Goal: Task Accomplishment & Management: Manage account settings

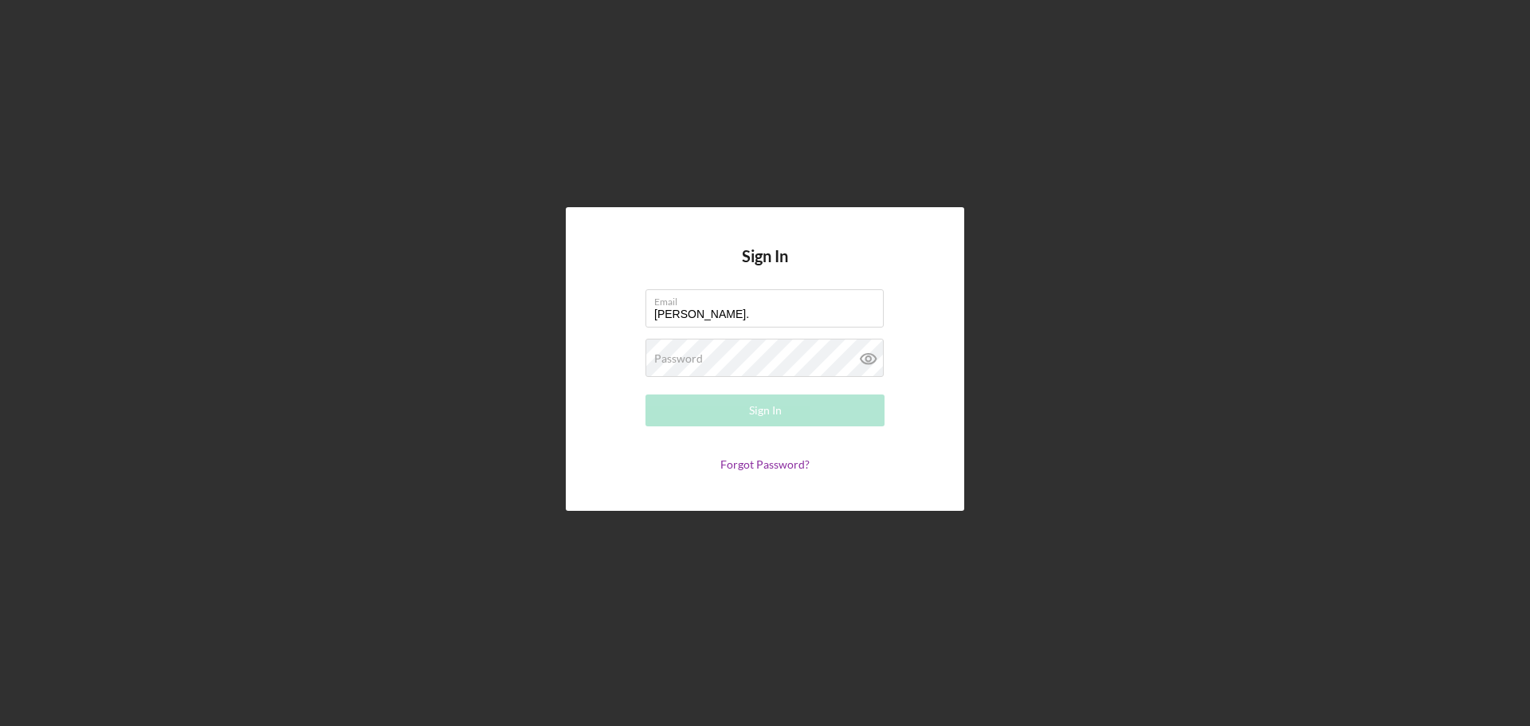
type input "[PERSON_NAME][EMAIL_ADDRESS][PERSON_NAME][DOMAIN_NAME]"
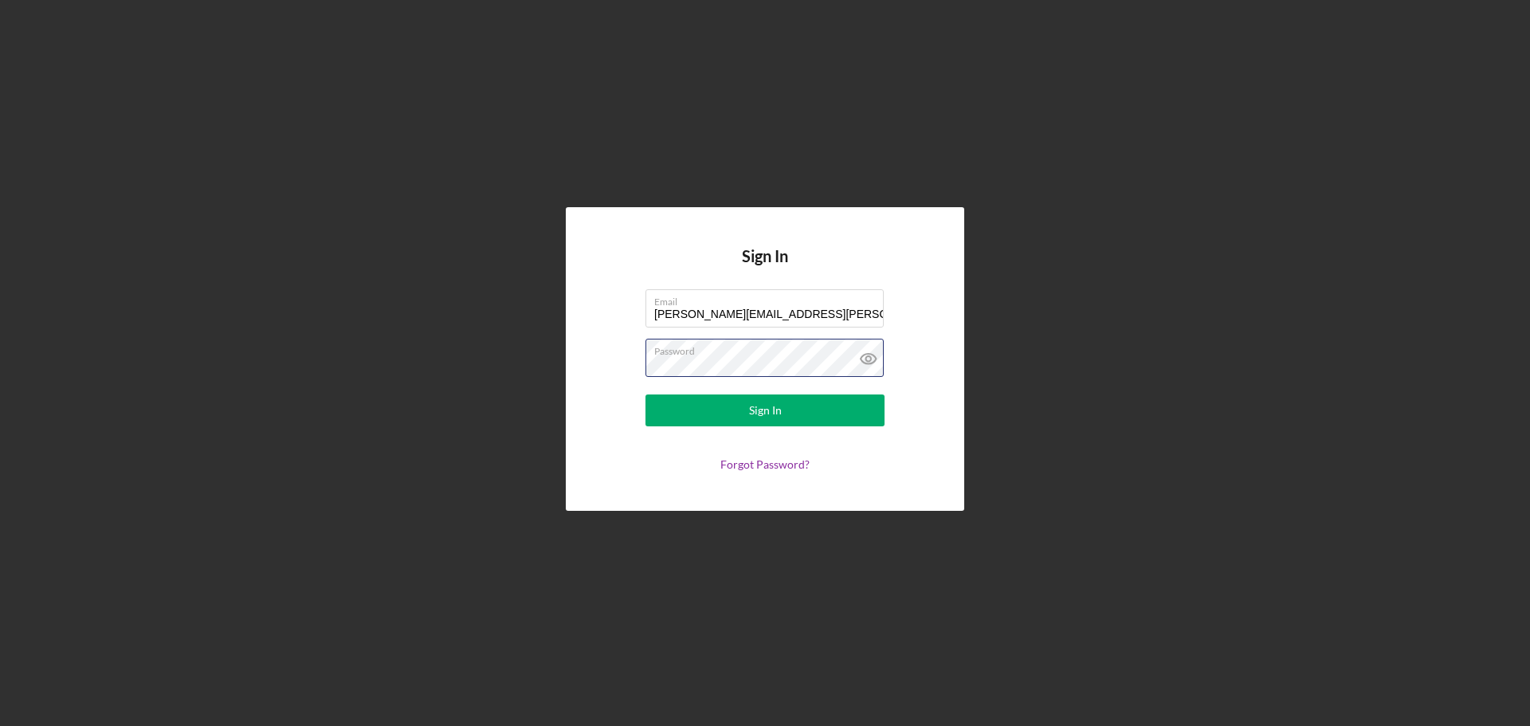
click at [645, 394] on button "Sign In" at bounding box center [764, 410] width 239 height 32
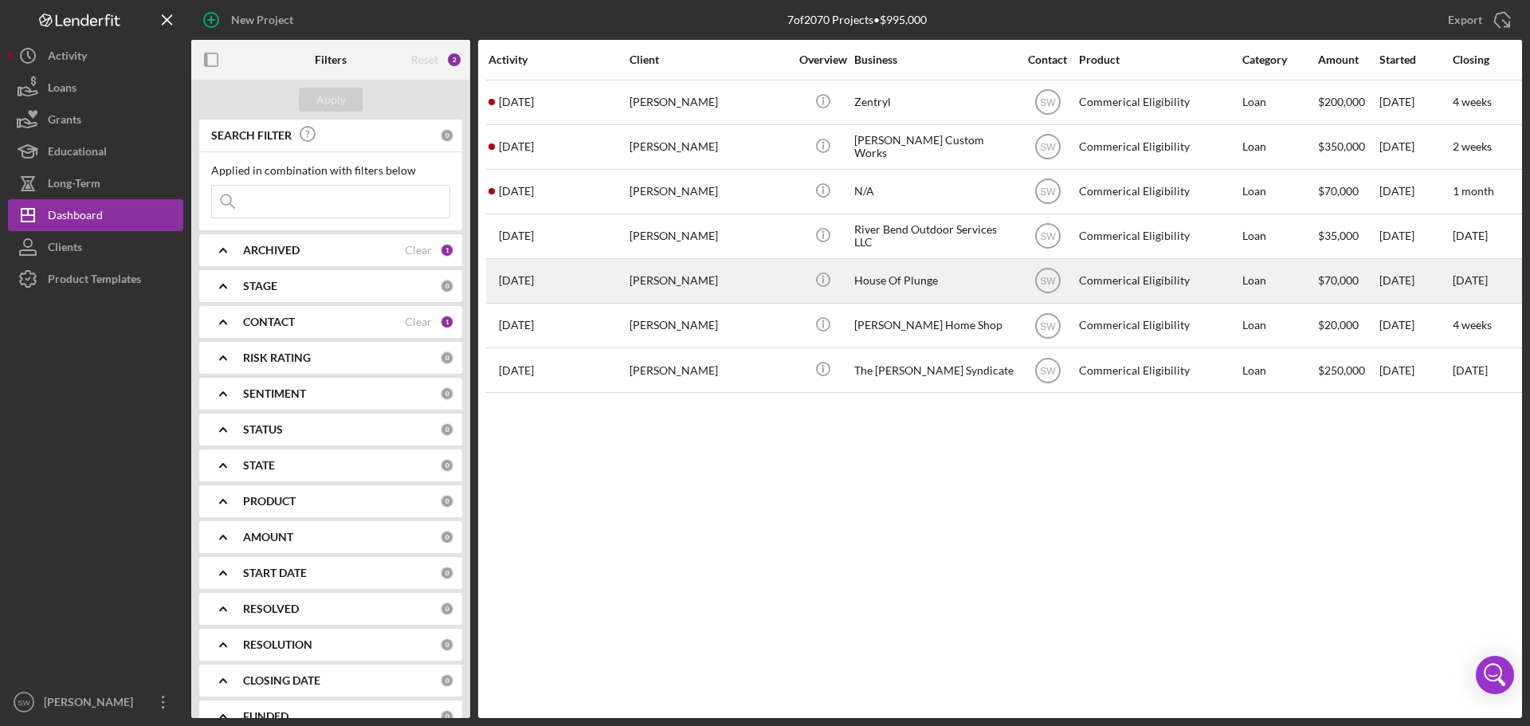
click at [641, 282] on div "[PERSON_NAME]" at bounding box center [708, 281] width 159 height 42
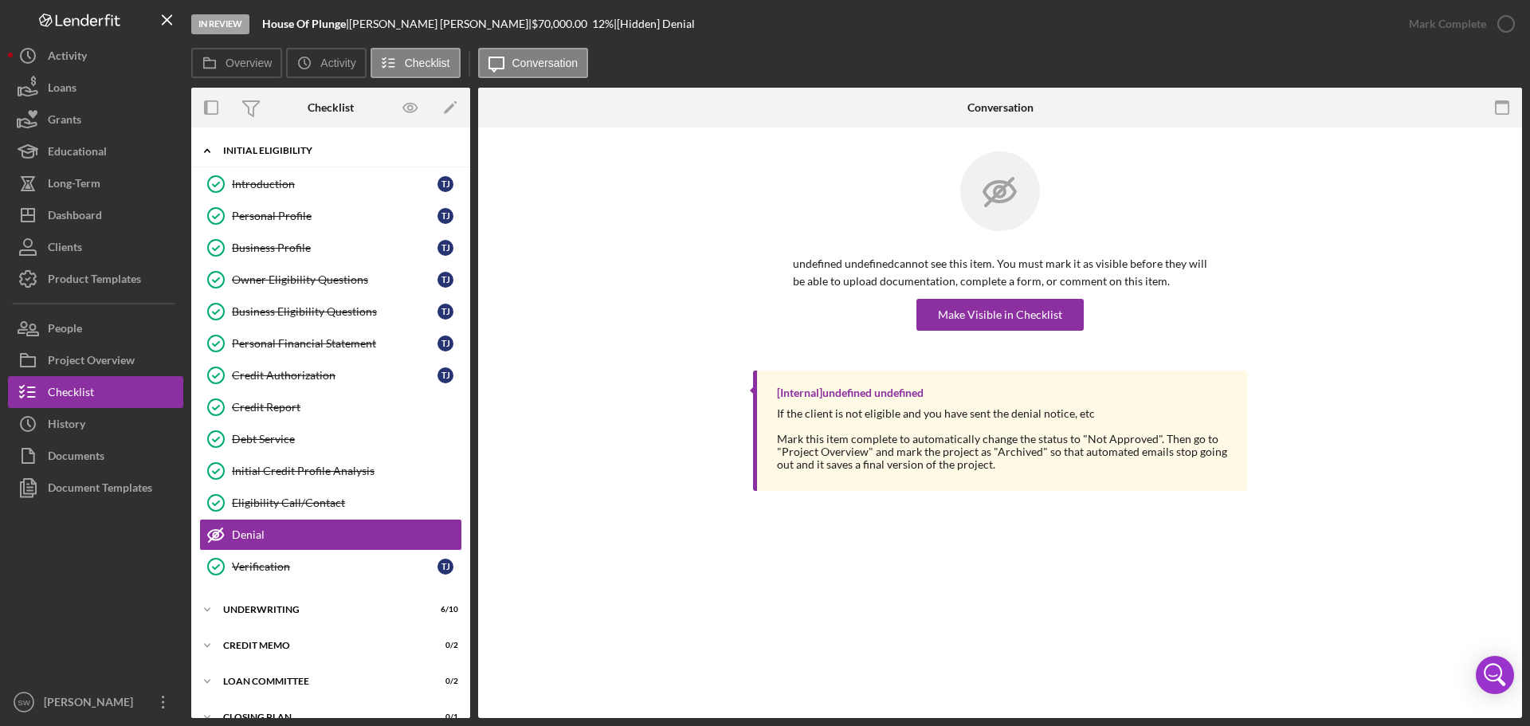
click at [206, 150] on polyline at bounding box center [207, 150] width 5 height 3
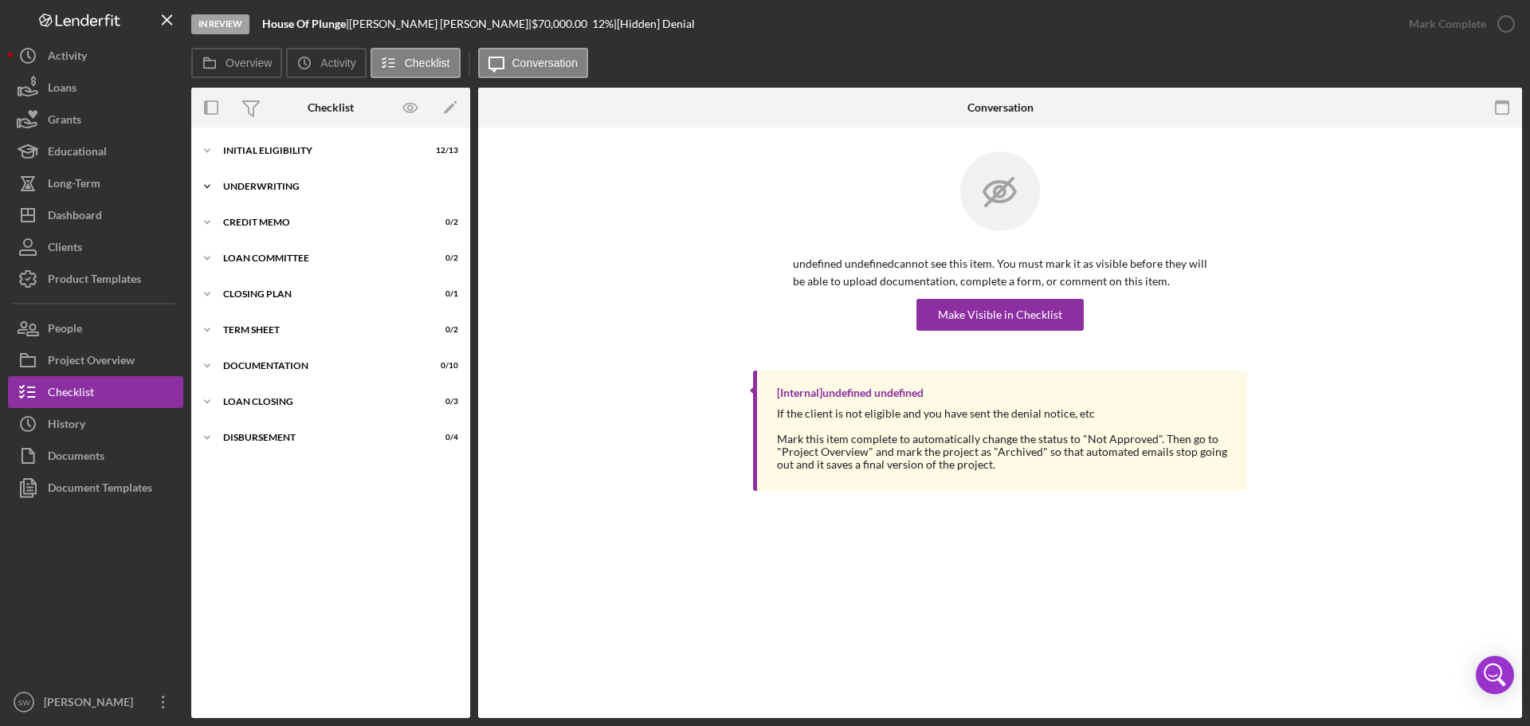
click at [206, 190] on icon "Icon/Expander" at bounding box center [207, 187] width 32 height 32
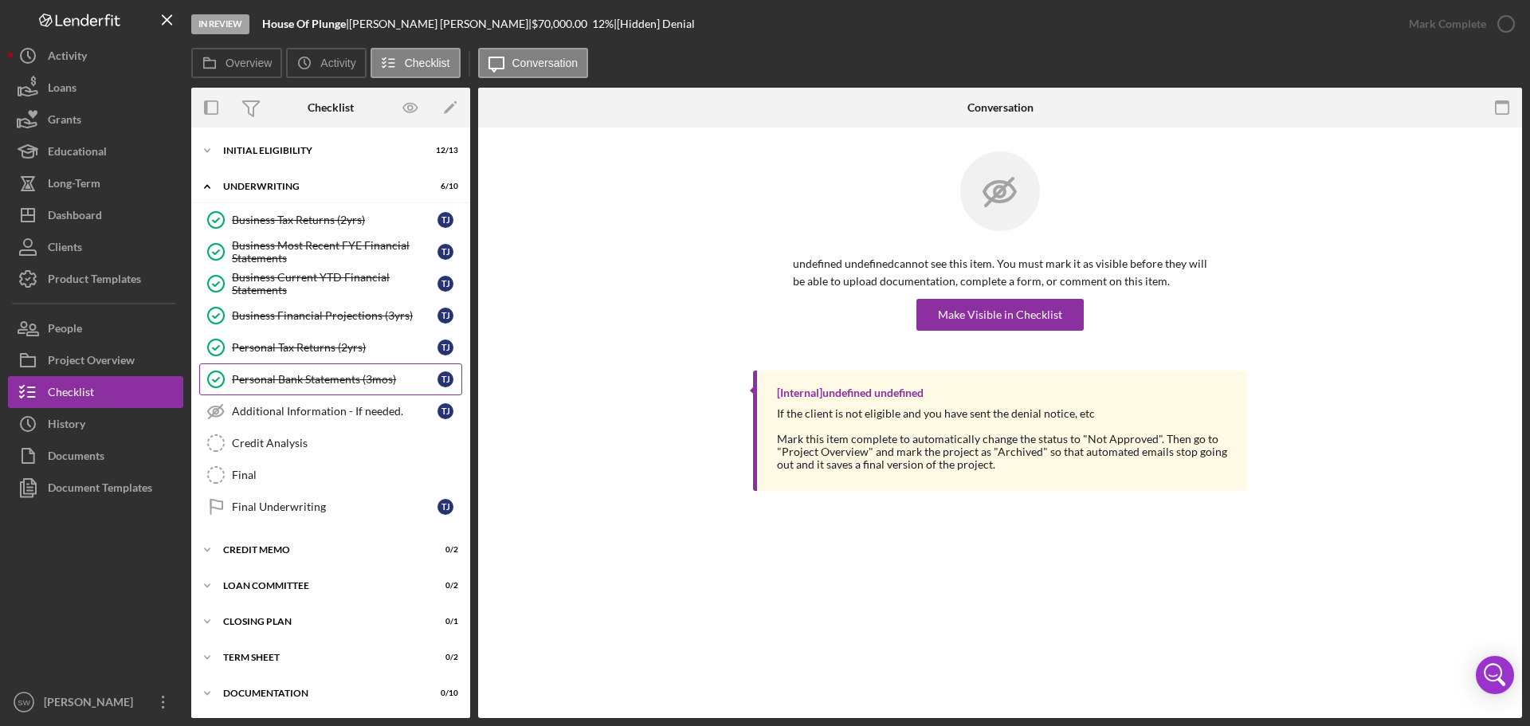
click at [277, 380] on div "Personal Bank Statements (3mos)" at bounding box center [335, 379] width 206 height 13
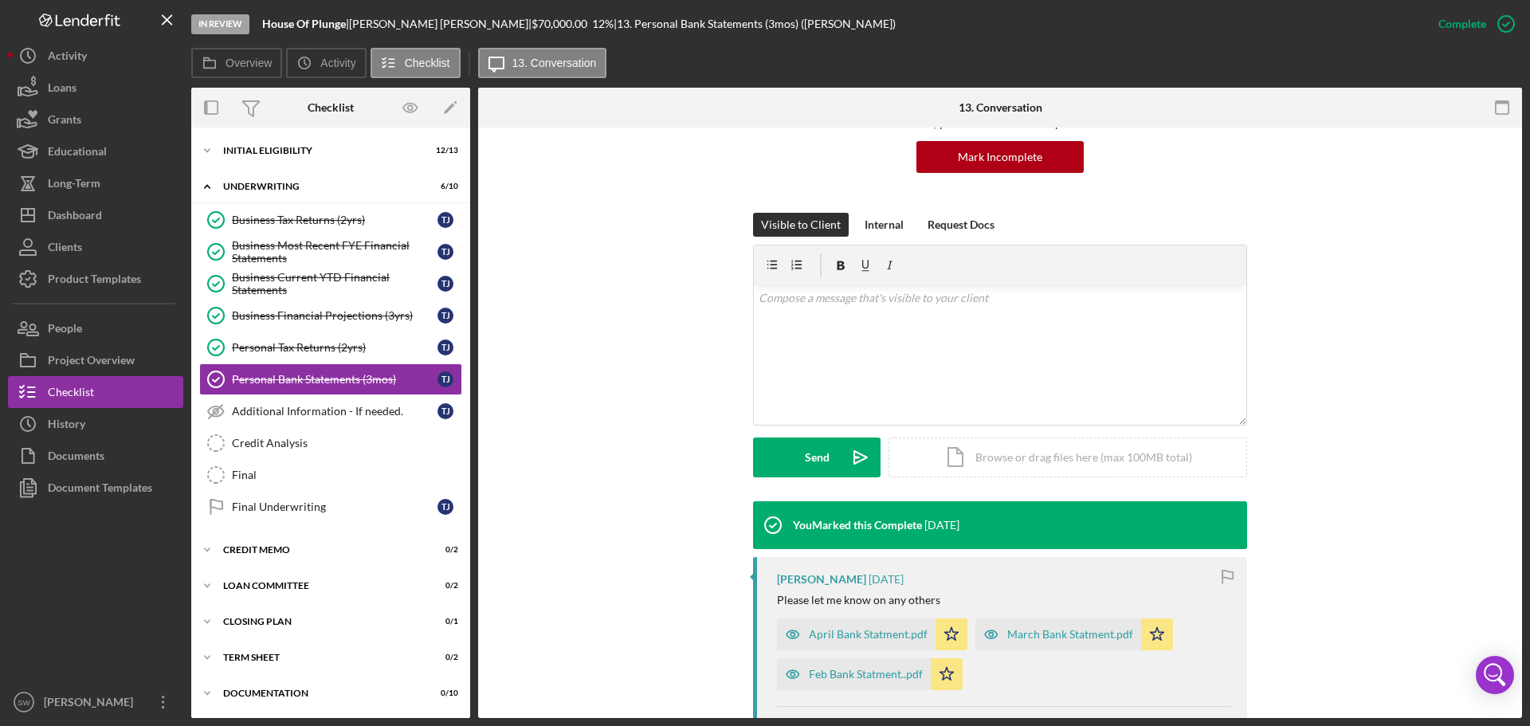
scroll to position [385, 0]
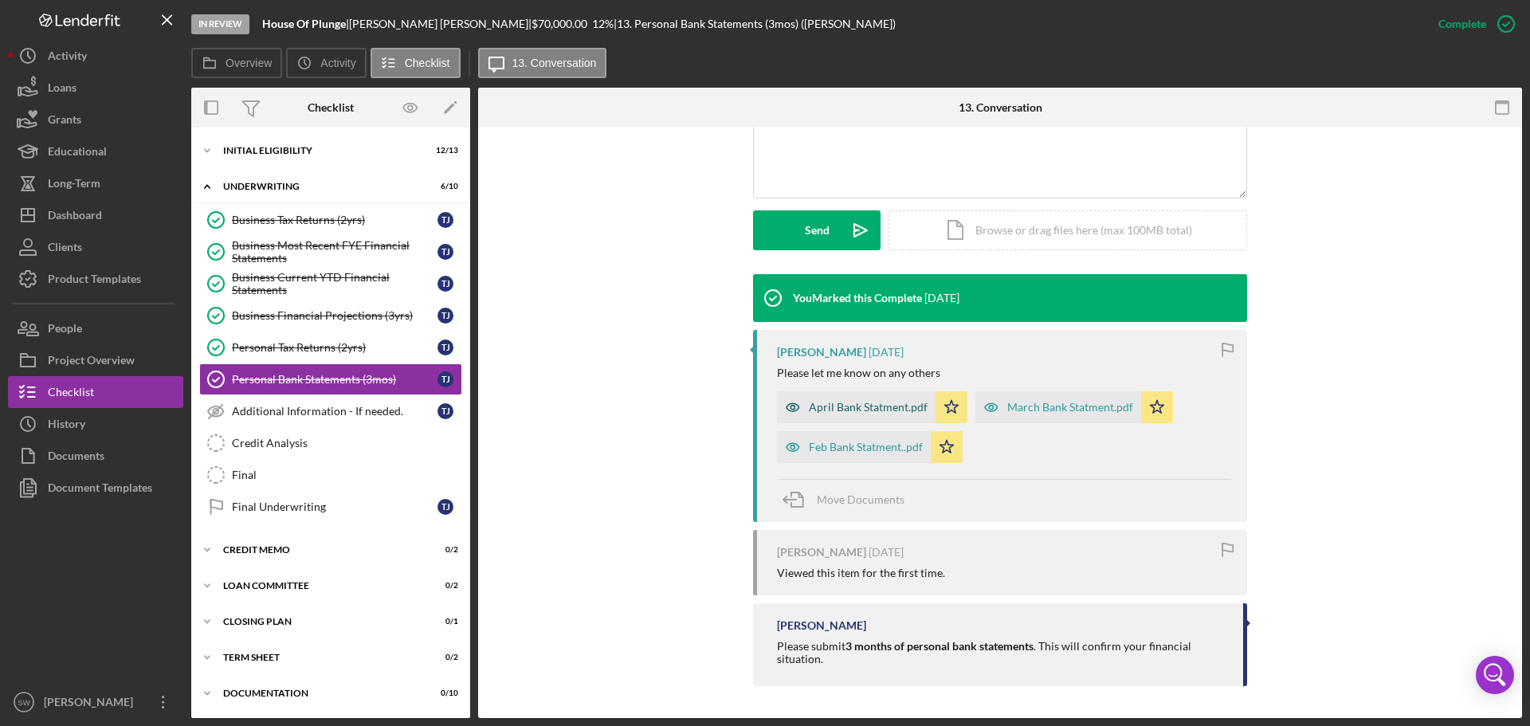
click at [841, 409] on div "April Bank Statment.pdf" at bounding box center [868, 407] width 119 height 13
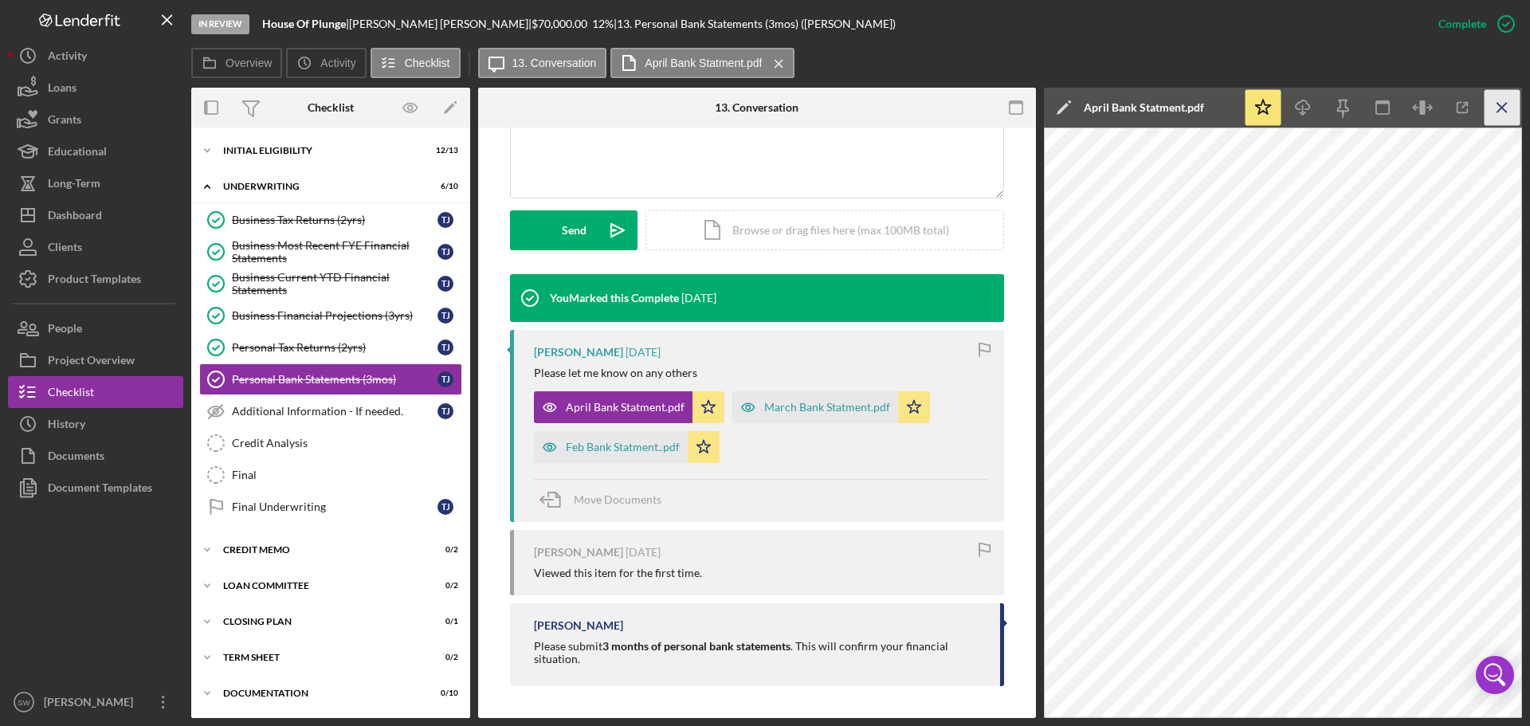
click at [1506, 104] on icon "Icon/Menu Close" at bounding box center [1502, 108] width 36 height 36
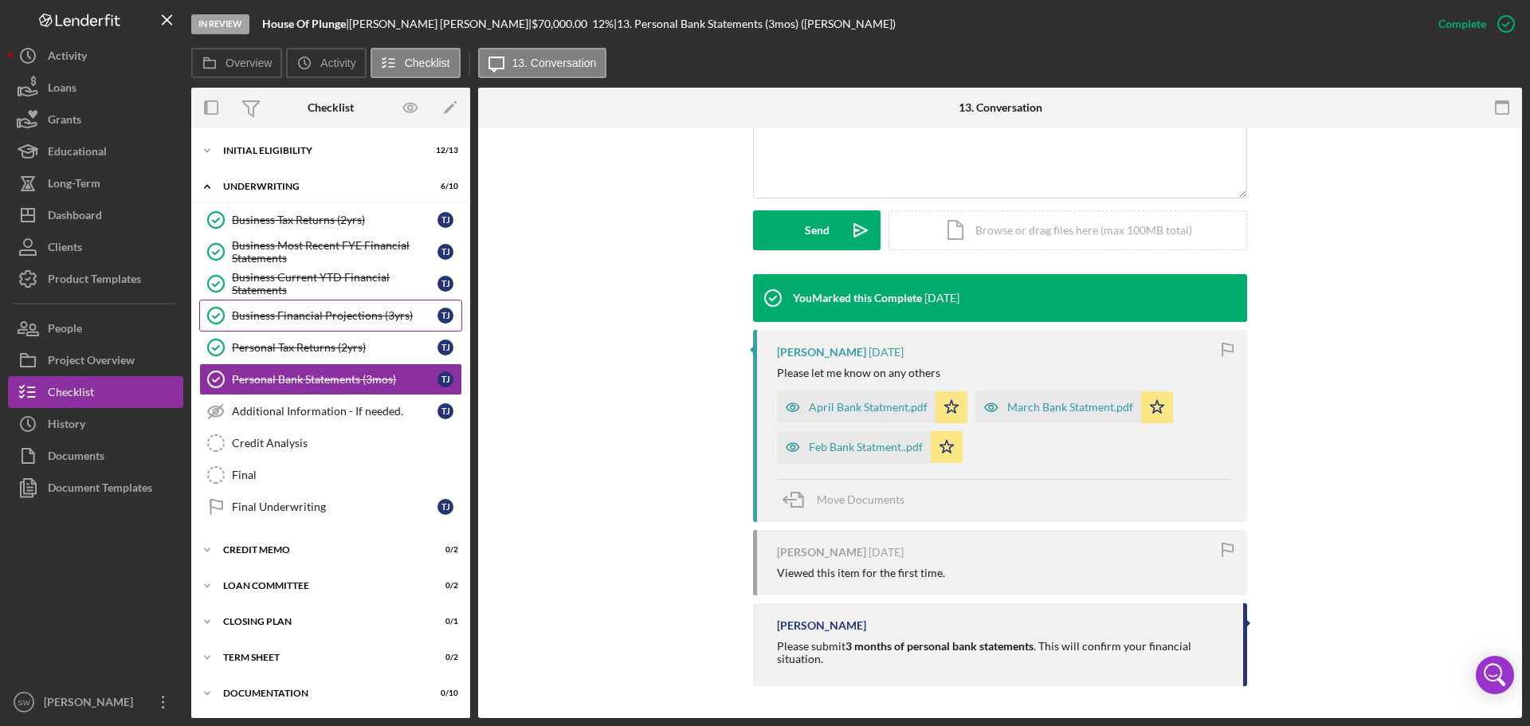
click at [253, 315] on div "Business Financial Projections (3yrs)" at bounding box center [335, 315] width 206 height 13
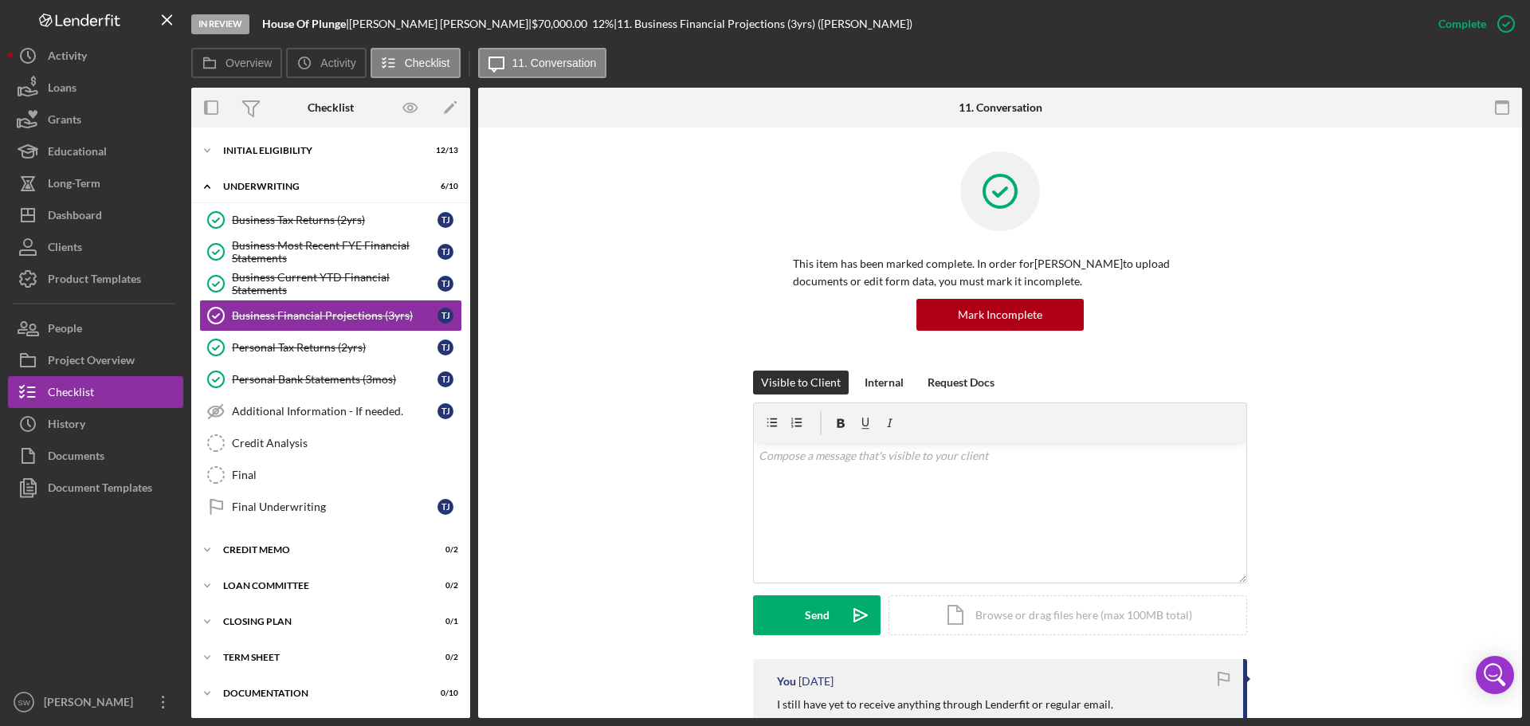
drag, startPoint x: 972, startPoint y: 612, endPoint x: 641, endPoint y: 500, distance: 350.0
click at [641, 500] on div "Visible to Client Internal Request Docs v Color teal Color pink Remove color Ad…" at bounding box center [1000, 514] width 996 height 288
click at [1002, 619] on div "Icon/Document Browse or drag files here (max 100MB total) Tap to choose files o…" at bounding box center [1067, 615] width 359 height 40
click at [817, 615] on div "Upload" at bounding box center [817, 615] width 36 height 40
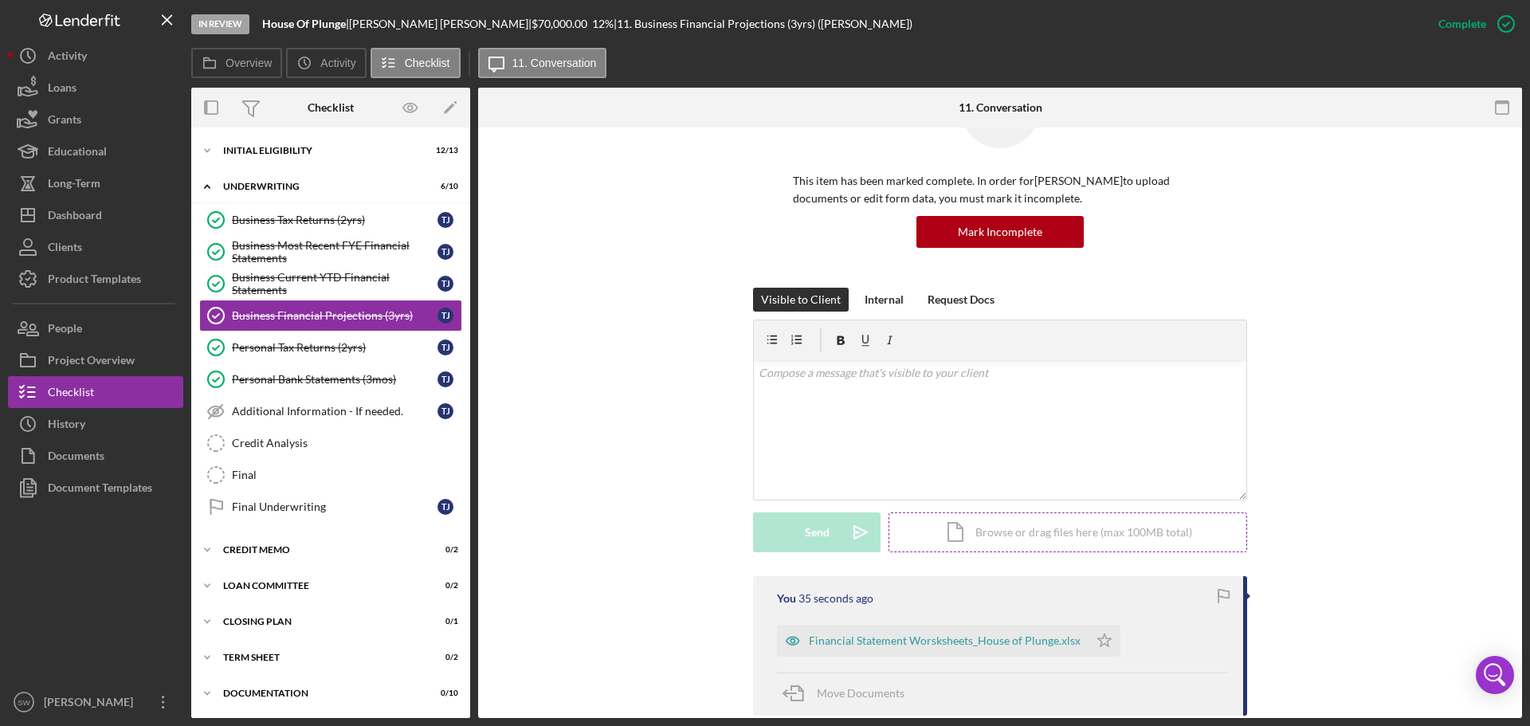
scroll to position [319, 0]
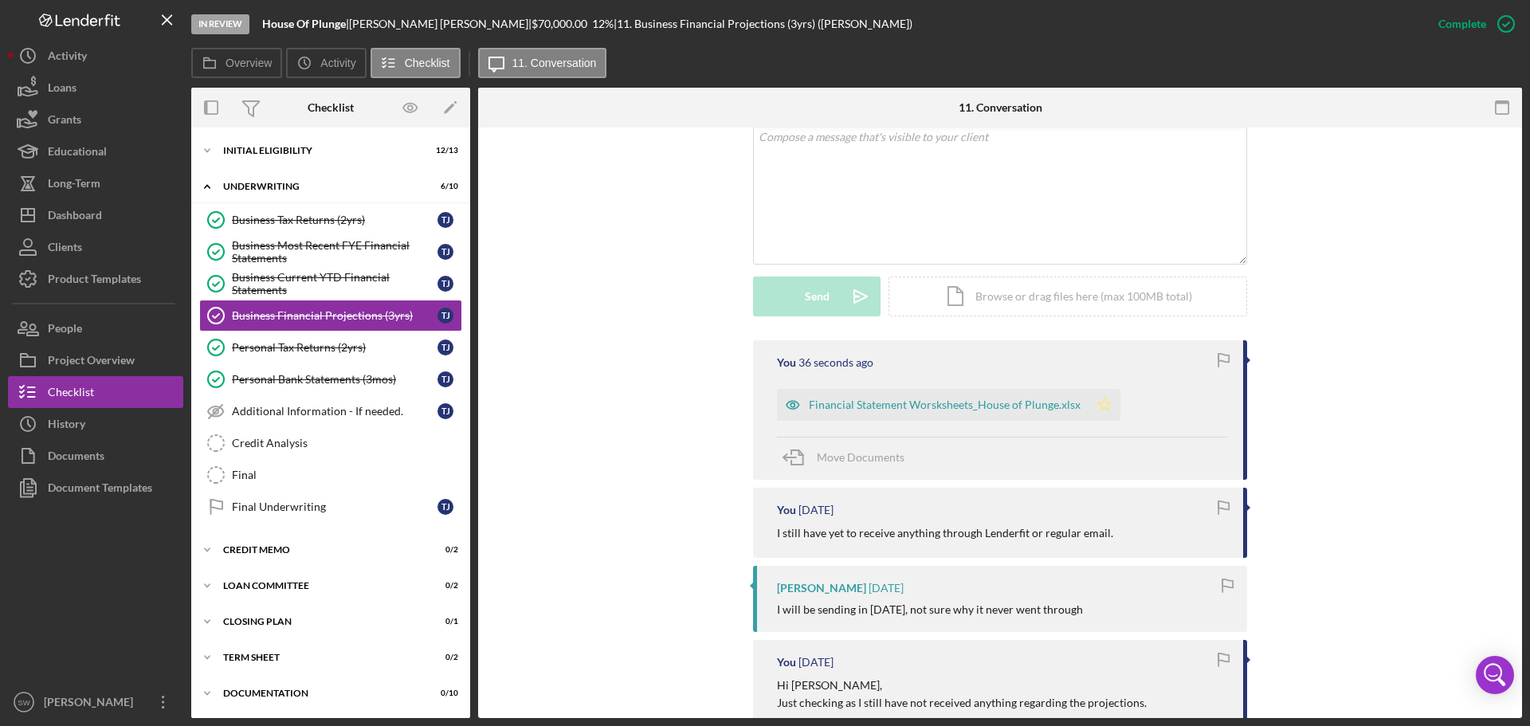
click at [1097, 400] on icon "Icon/Star" at bounding box center [1104, 405] width 32 height 32
click at [1098, 406] on icon "Icon/Star" at bounding box center [1104, 405] width 32 height 32
click at [1099, 406] on icon "Icon/Star" at bounding box center [1104, 405] width 32 height 32
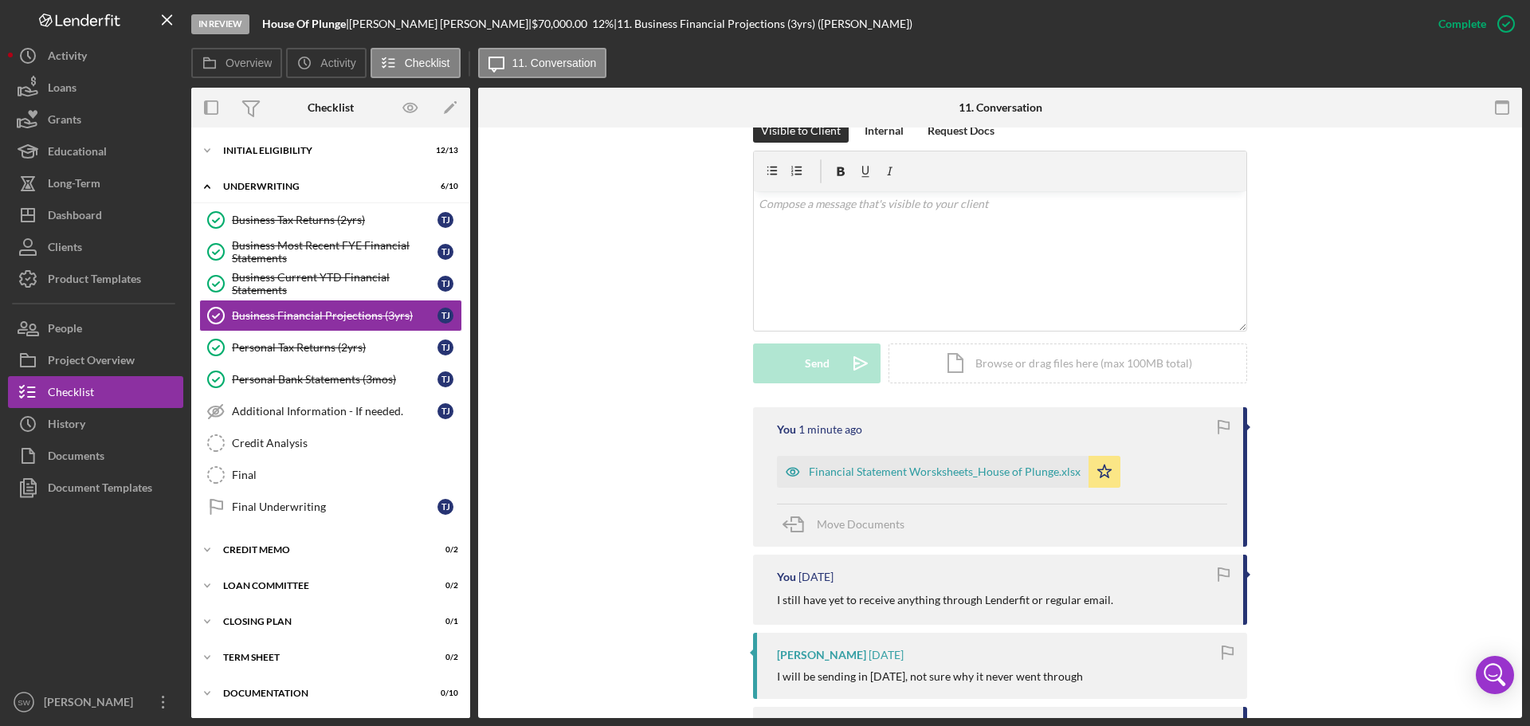
scroll to position [239, 0]
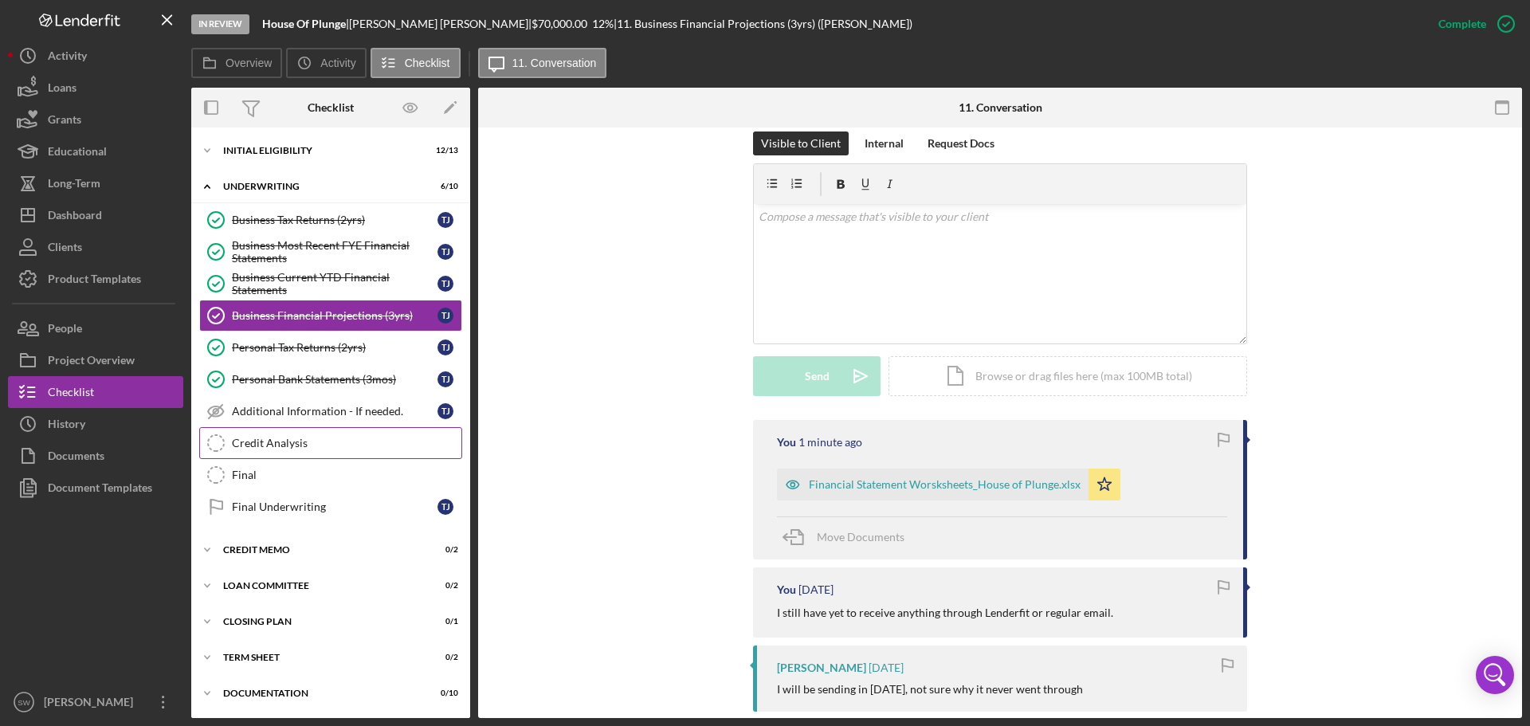
click at [248, 441] on div "Credit Analysis" at bounding box center [346, 443] width 229 height 13
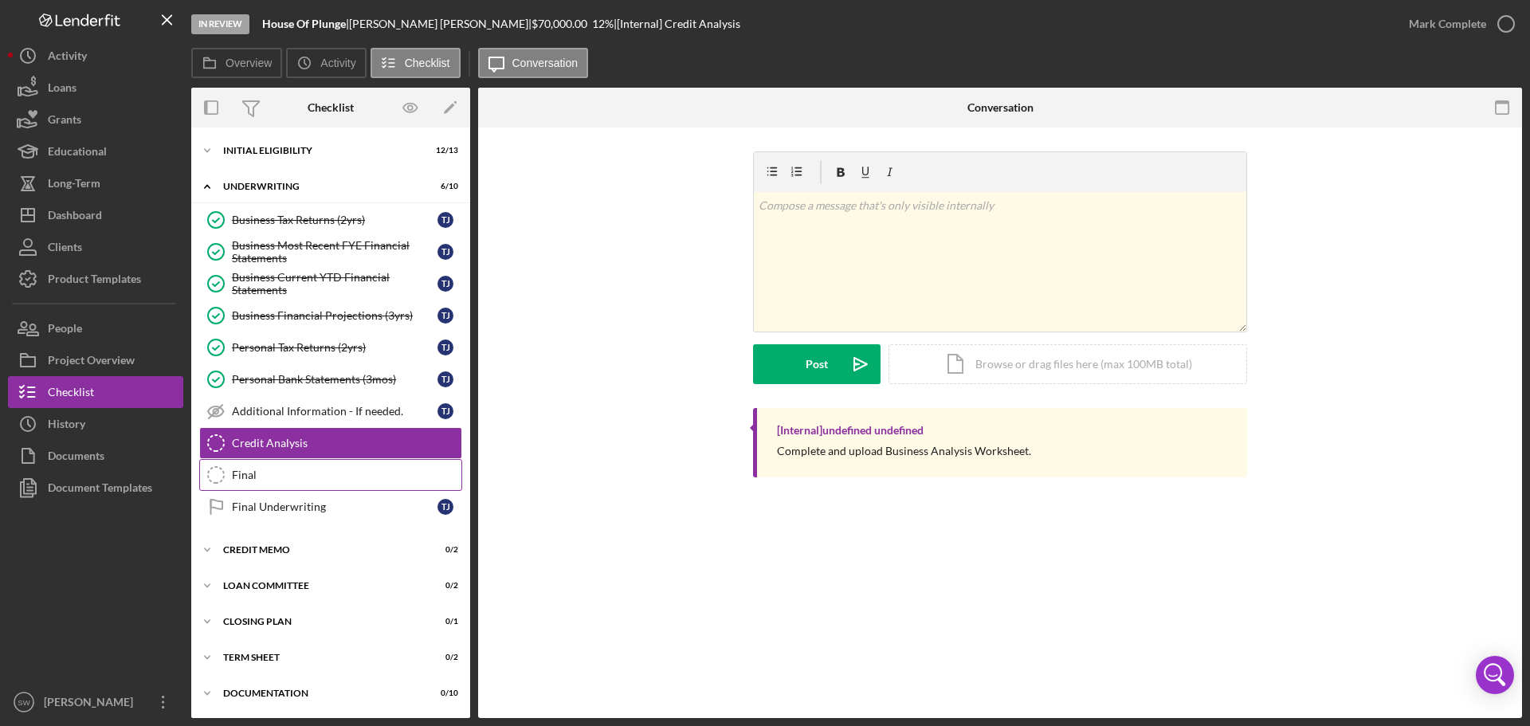
click at [242, 477] on div "Final" at bounding box center [346, 475] width 229 height 13
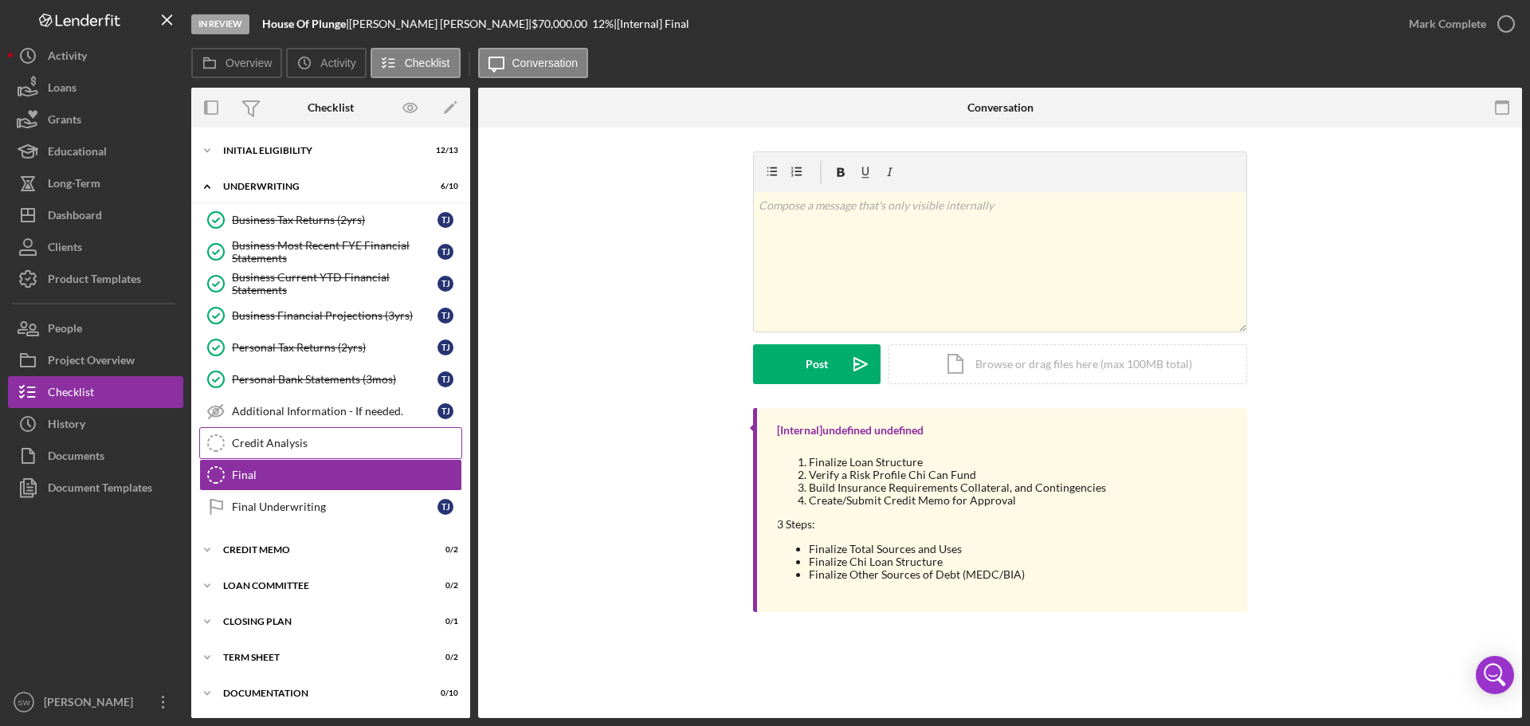
click at [260, 437] on div "Credit Analysis" at bounding box center [346, 443] width 229 height 13
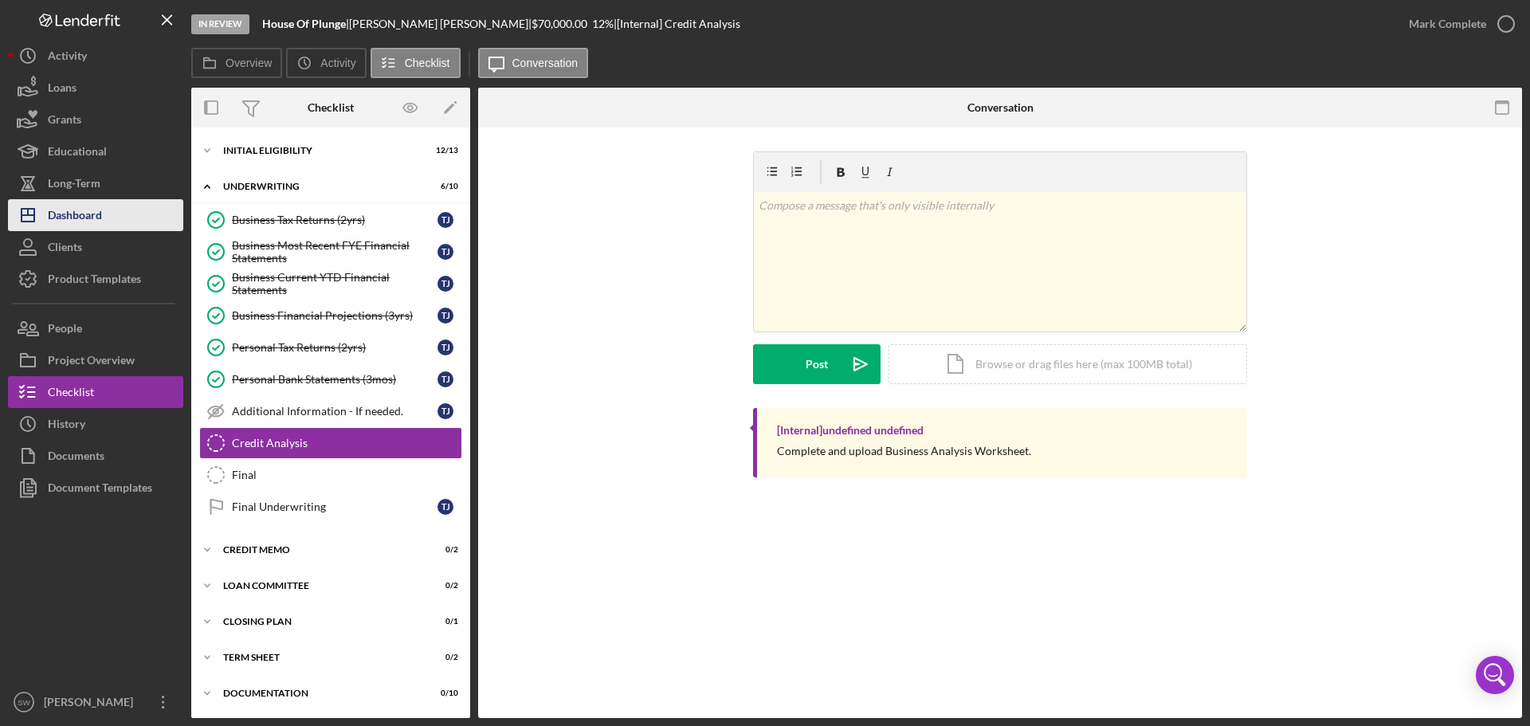
click at [75, 213] on div "Dashboard" at bounding box center [75, 217] width 54 height 36
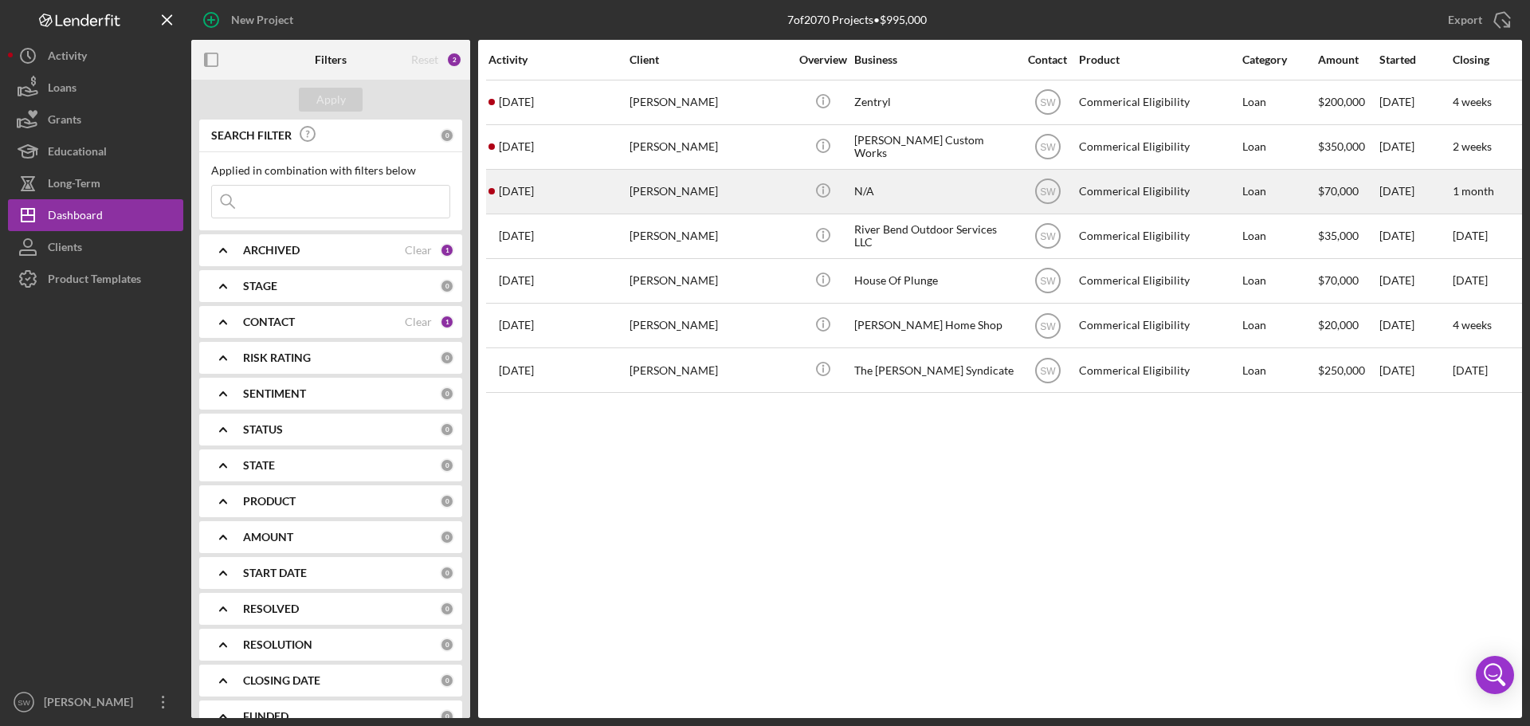
click at [642, 186] on div "[PERSON_NAME]" at bounding box center [708, 192] width 159 height 42
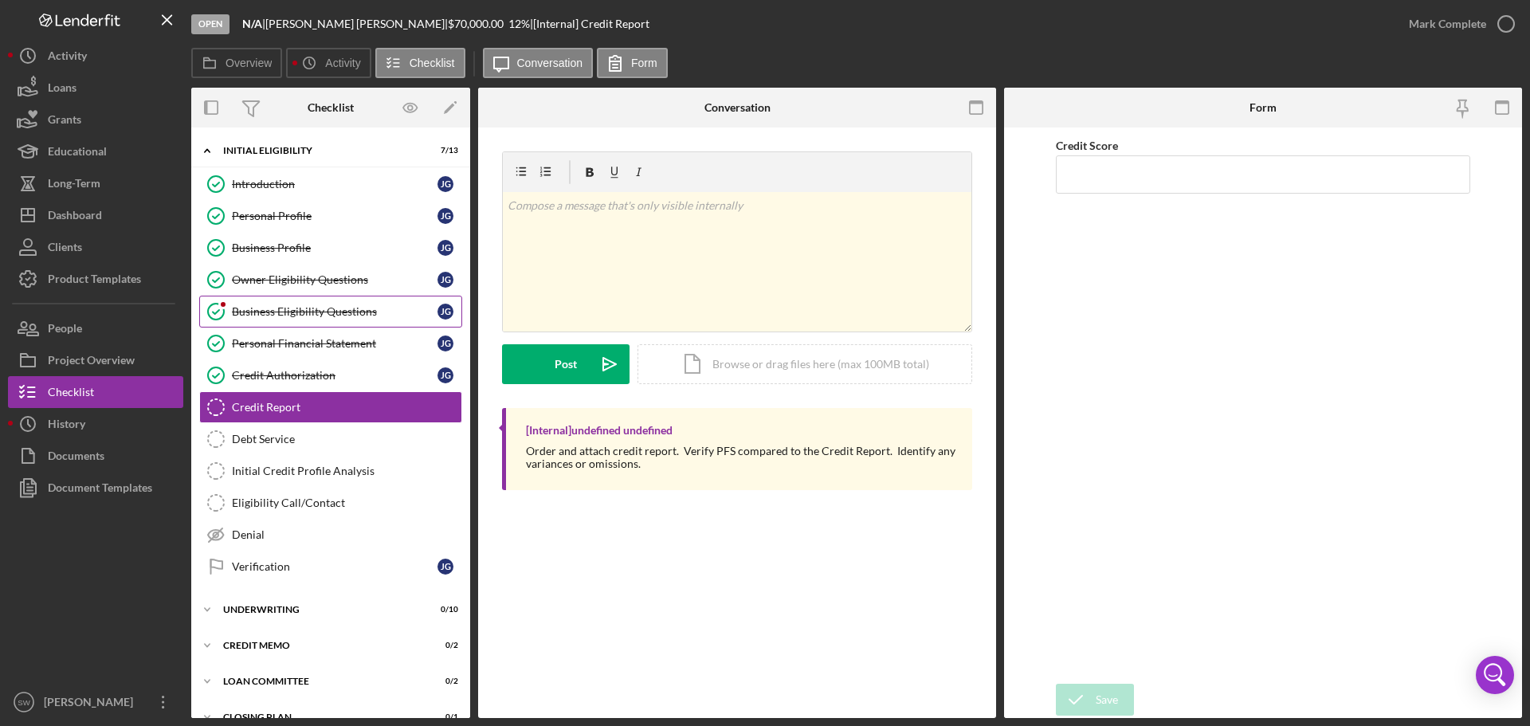
click at [265, 307] on div "Business Eligibility Questions" at bounding box center [335, 311] width 206 height 13
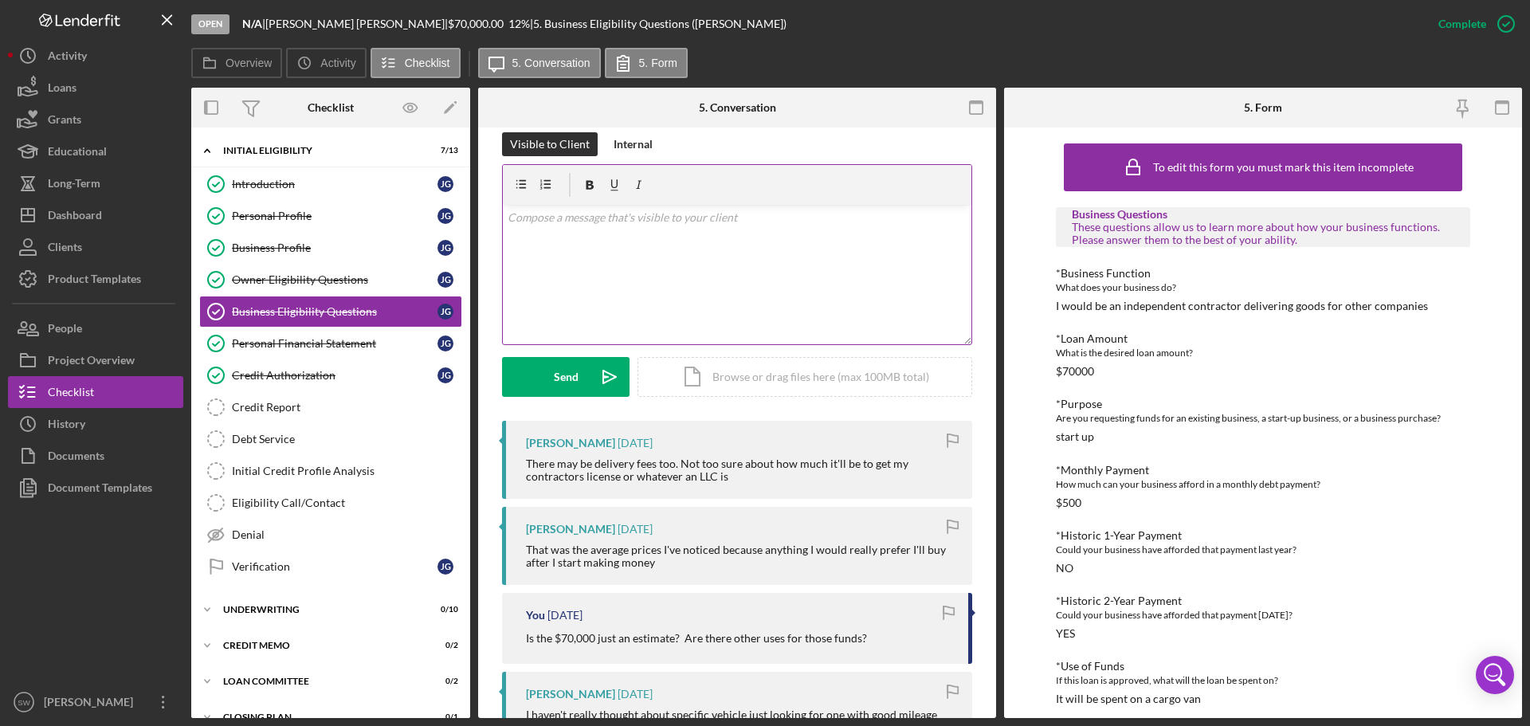
scroll to position [239, 0]
click at [65, 218] on div "Dashboard" at bounding box center [75, 217] width 54 height 36
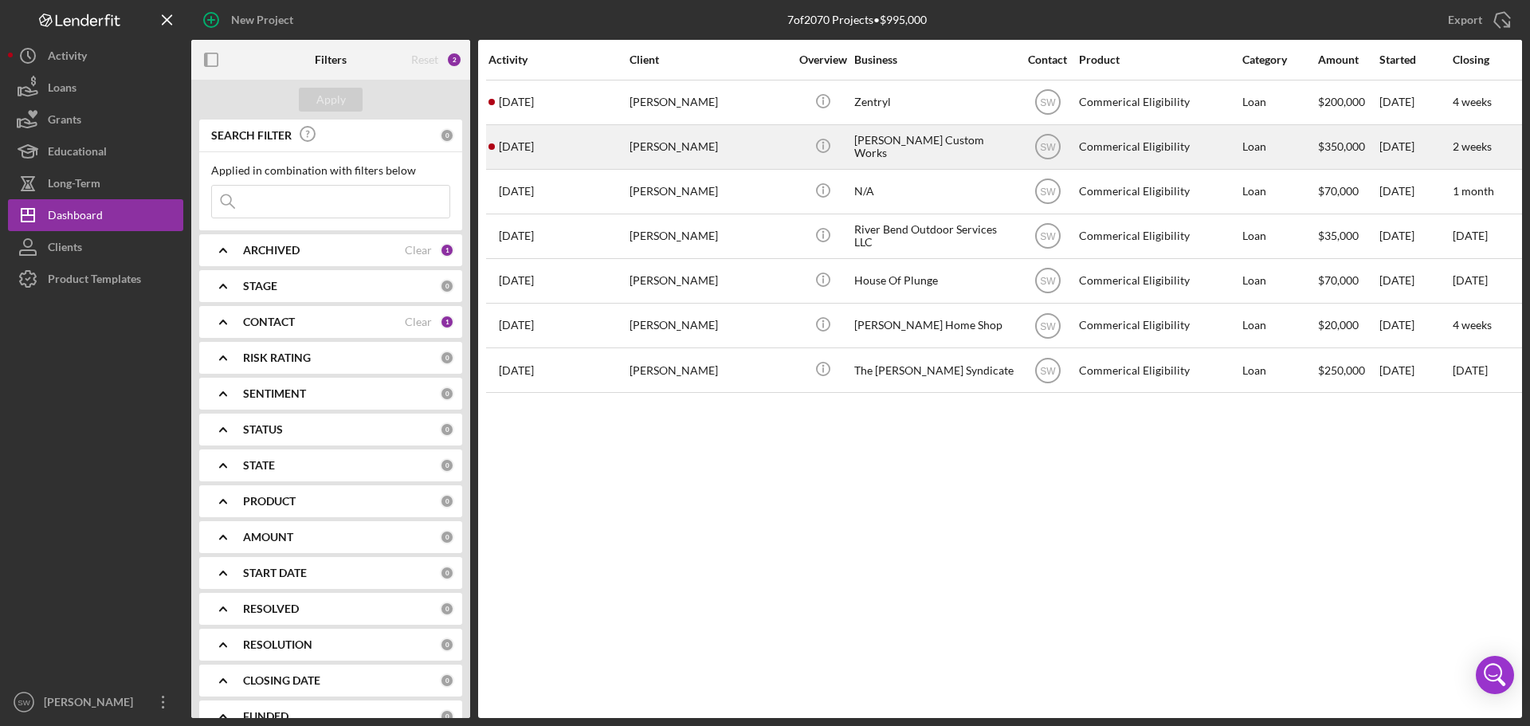
click at [640, 141] on div "[PERSON_NAME]" at bounding box center [708, 147] width 159 height 42
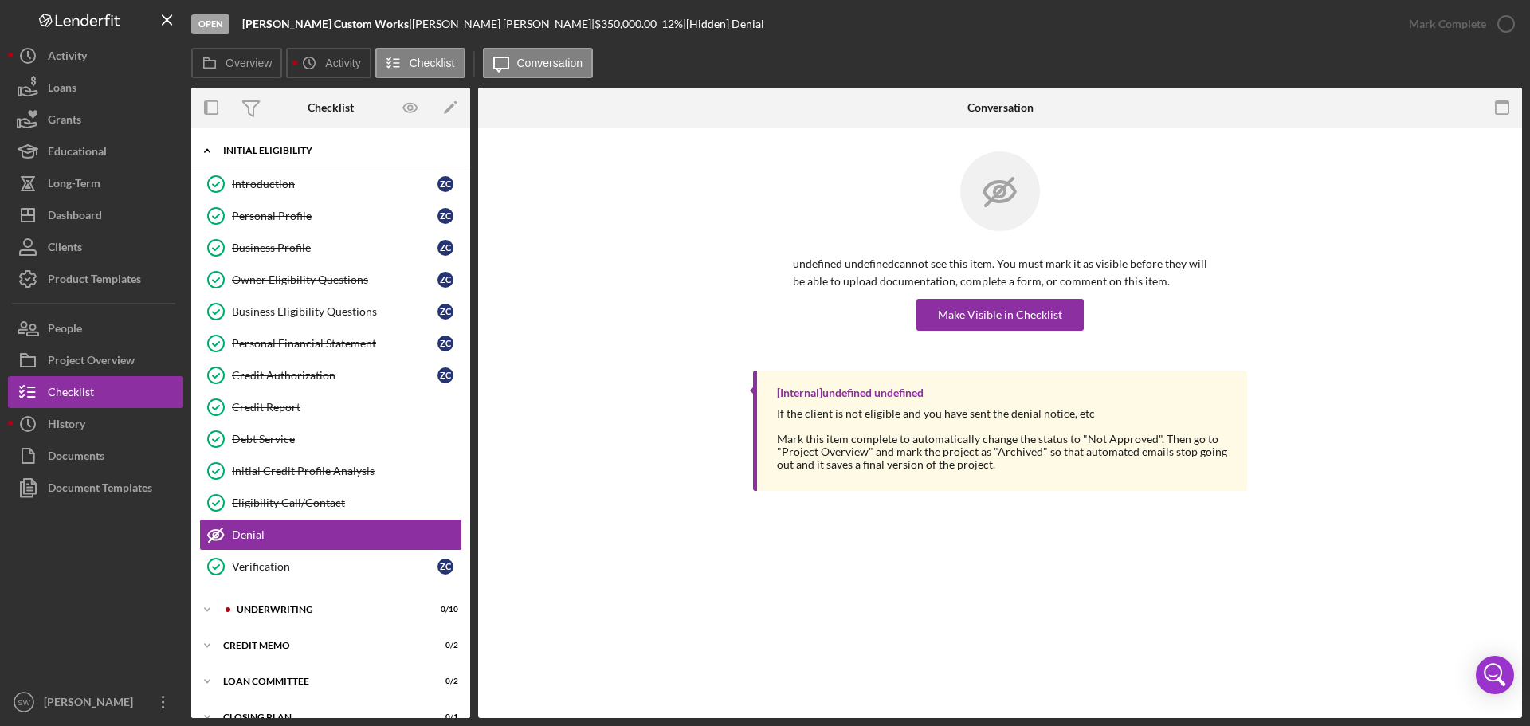
click at [207, 152] on icon "Icon/Expander" at bounding box center [207, 151] width 32 height 32
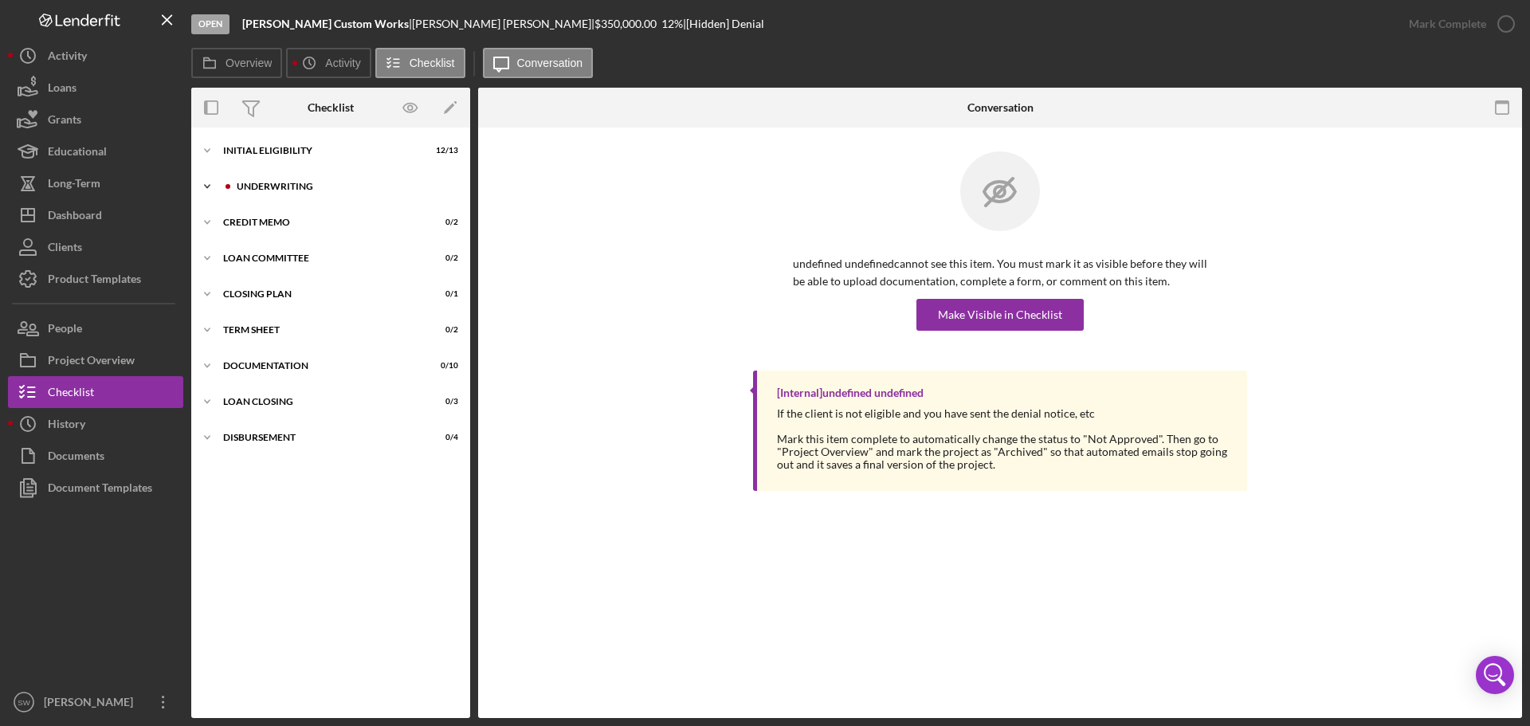
click at [204, 186] on icon "Icon/Expander" at bounding box center [207, 187] width 32 height 32
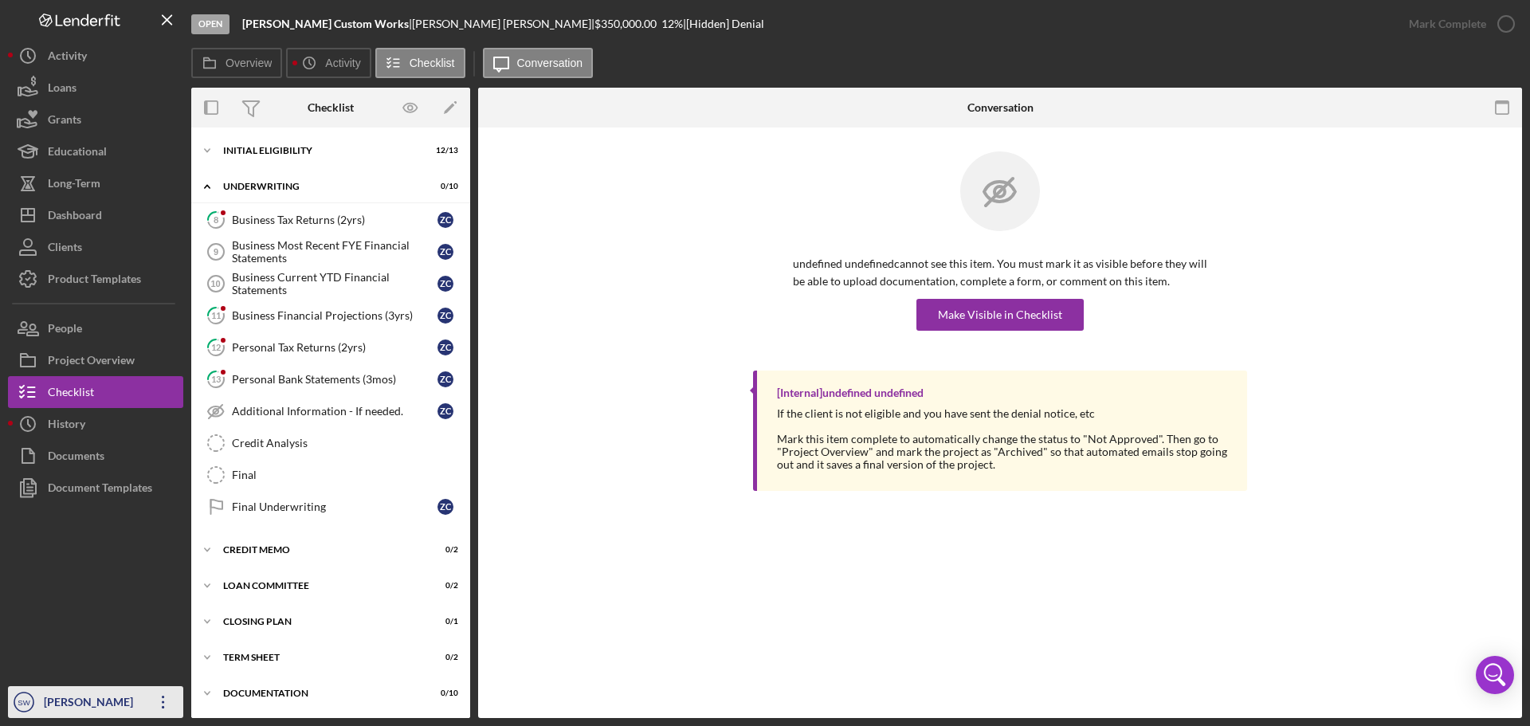
click at [63, 701] on div "[PERSON_NAME]" at bounding box center [92, 704] width 104 height 36
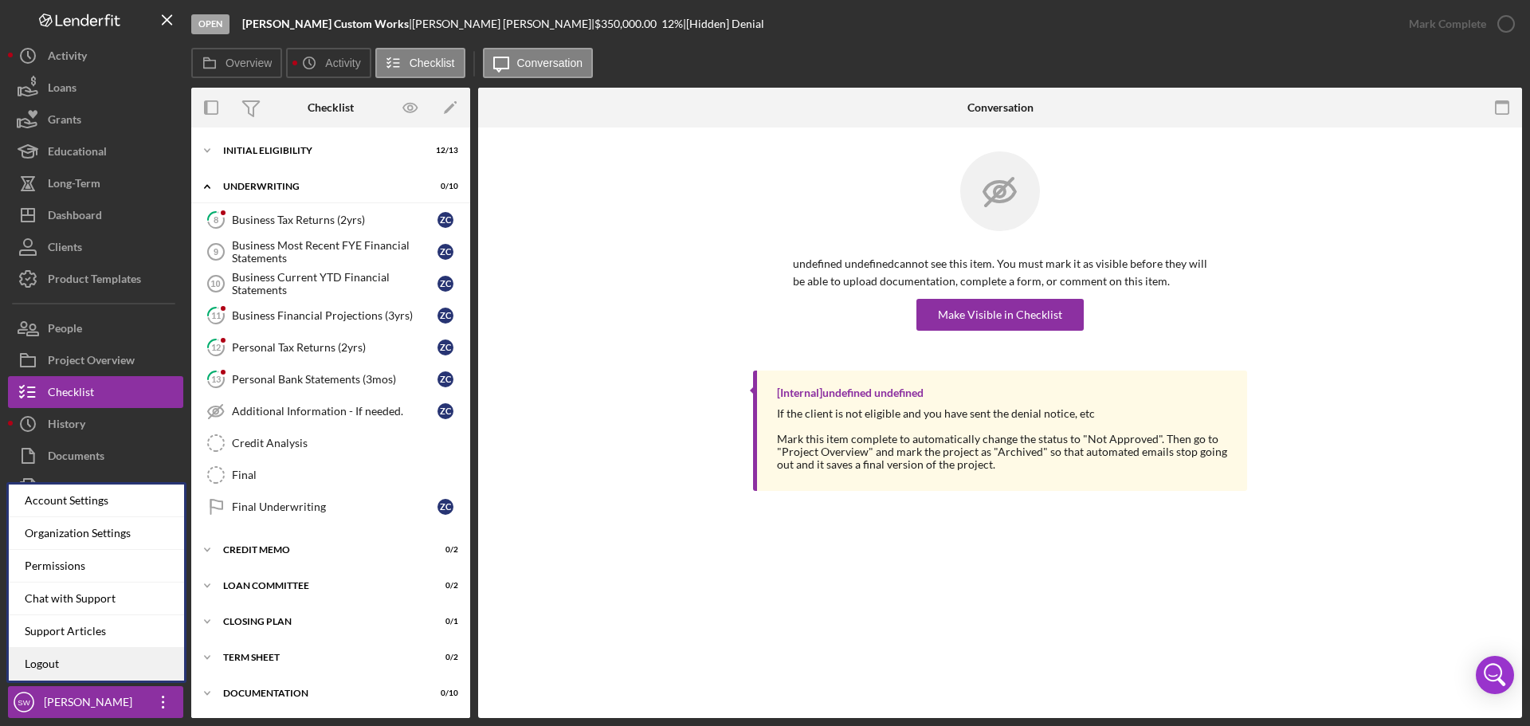
click at [44, 663] on link "Logout" at bounding box center [96, 664] width 175 height 33
